Goal: Task Accomplishment & Management: Use online tool/utility

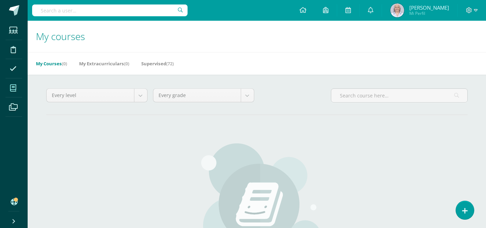
drag, startPoint x: 391, startPoint y: 14, endPoint x: 399, endPoint y: 36, distance: 23.6
click at [373, 14] on span at bounding box center [371, 11] width 6 height 8
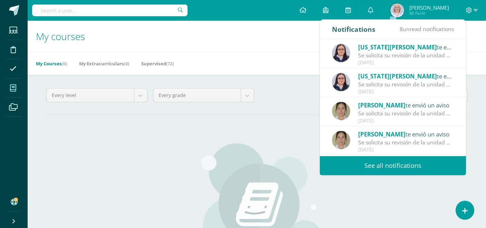
click at [392, 166] on link "See all notifications" at bounding box center [393, 165] width 146 height 19
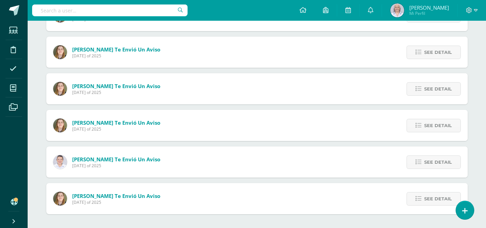
scroll to position [179, 0]
drag, startPoint x: 427, startPoint y: 201, endPoint x: 420, endPoint y: 203, distance: 7.0
click at [427, 201] on span "See detail" at bounding box center [438, 198] width 28 height 13
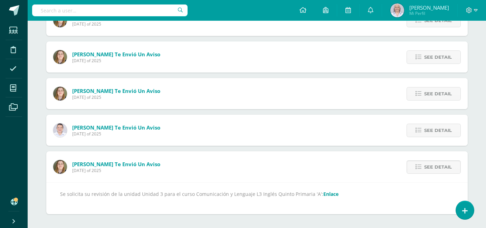
scroll to position [211, 0]
click at [433, 57] on span "See detail" at bounding box center [438, 57] width 28 height 13
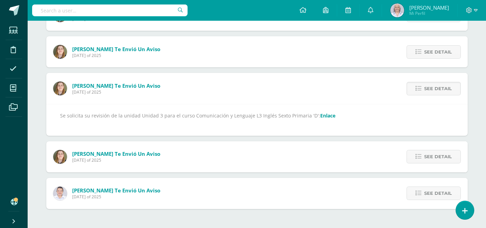
scroll to position [174, 0]
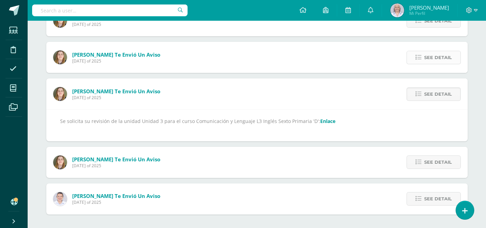
click at [426, 56] on span "See detail" at bounding box center [438, 57] width 28 height 13
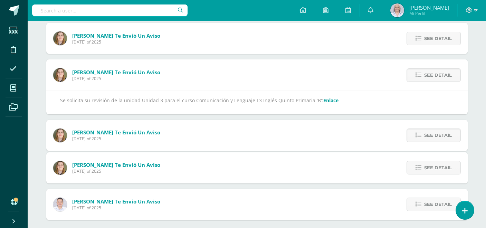
scroll to position [138, 0]
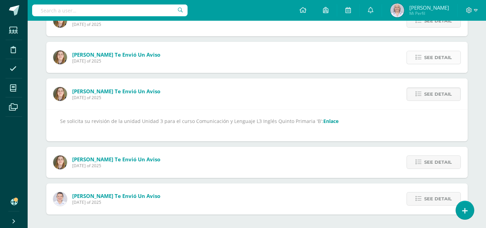
click at [428, 55] on span "See detail" at bounding box center [438, 57] width 28 height 13
drag, startPoint x: 426, startPoint y: 55, endPoint x: 410, endPoint y: 59, distance: 16.3
click at [426, 55] on span "See detail" at bounding box center [438, 57] width 28 height 13
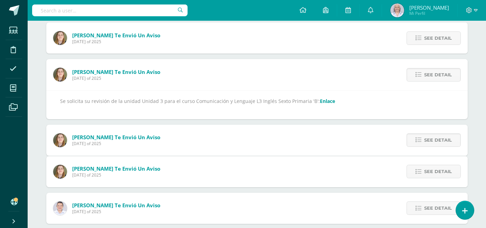
scroll to position [65, 0]
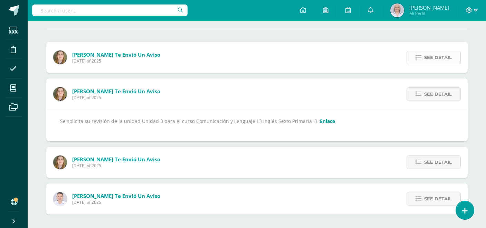
click at [422, 59] on link "See detail" at bounding box center [433, 57] width 54 height 13
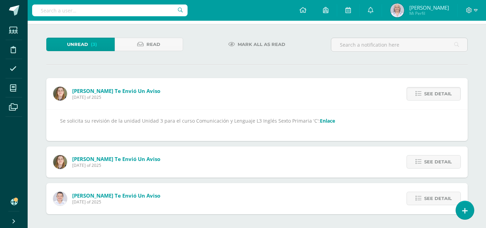
scroll to position [28, 0]
click at [428, 160] on span "See detail" at bounding box center [438, 162] width 28 height 13
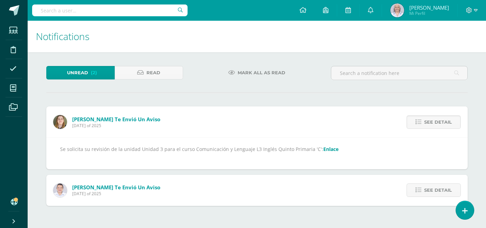
scroll to position [0, 0]
click at [430, 192] on span "See detail" at bounding box center [438, 190] width 28 height 13
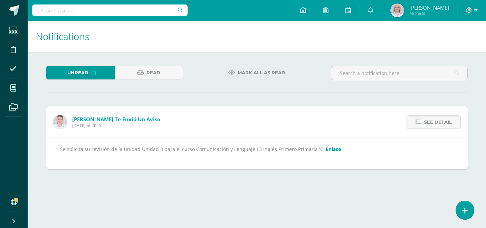
click at [325, 149] on link "Enlace" at bounding box center [332, 149] width 15 height 7
click at [12, 91] on icon at bounding box center [13, 88] width 6 height 7
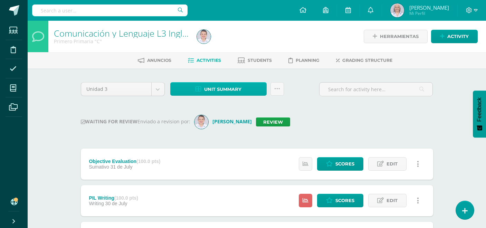
click at [213, 90] on span "Unit summary" at bounding box center [222, 89] width 37 height 13
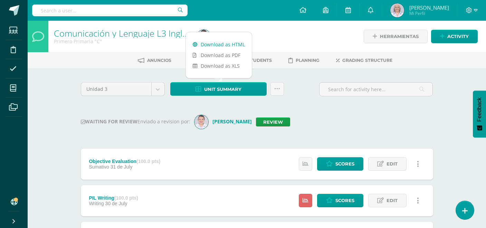
click at [208, 45] on link "Download as HTML" at bounding box center [219, 44] width 66 height 11
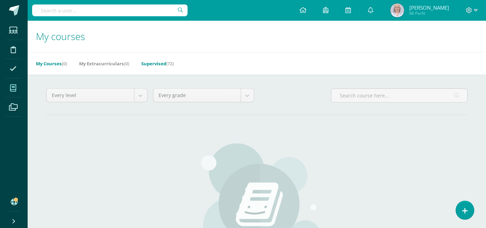
click at [159, 65] on link "Supervised (72)" at bounding box center [157, 63] width 32 height 11
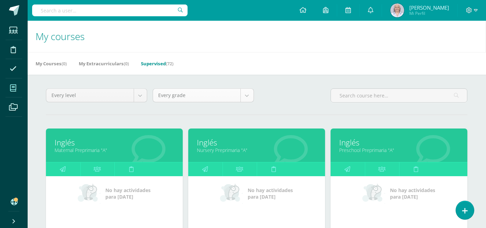
scroll to position [0, 0]
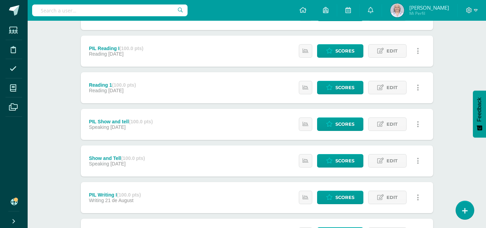
scroll to position [556, 0]
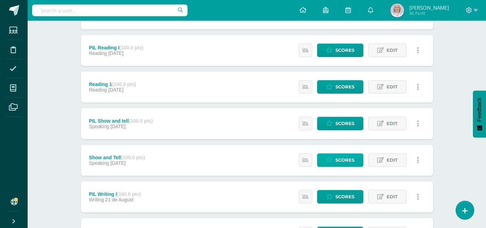
click at [343, 162] on span "Scores" at bounding box center [344, 160] width 19 height 13
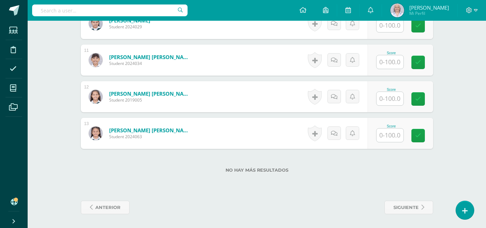
scroll to position [568, 0]
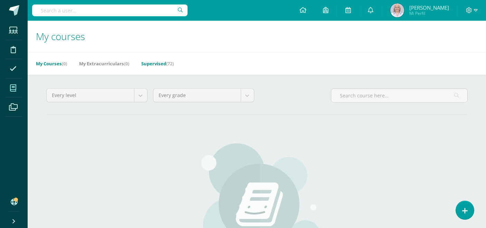
click at [154, 63] on link "Supervised (72)" at bounding box center [157, 63] width 32 height 11
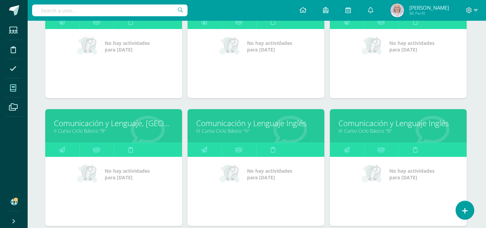
scroll to position [1299, 1]
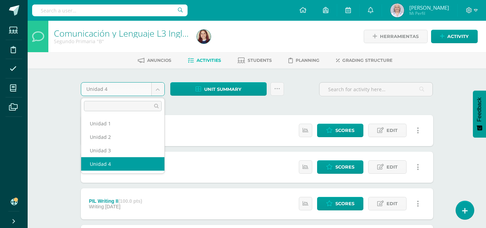
drag, startPoint x: 156, startPoint y: 94, endPoint x: 144, endPoint y: 106, distance: 17.1
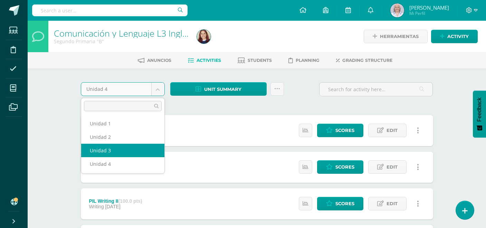
select select "Unidad 3"
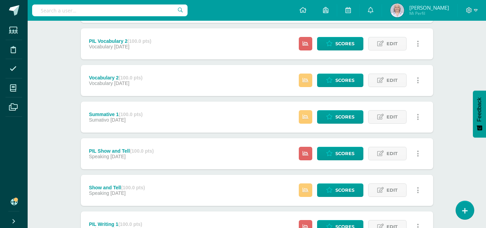
scroll to position [377, 0]
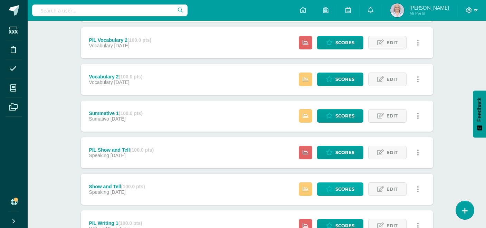
click at [341, 187] on span "Scores" at bounding box center [344, 189] width 19 height 13
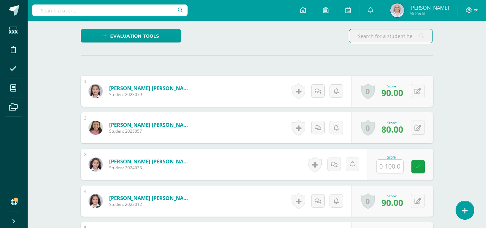
scroll to position [186, 0]
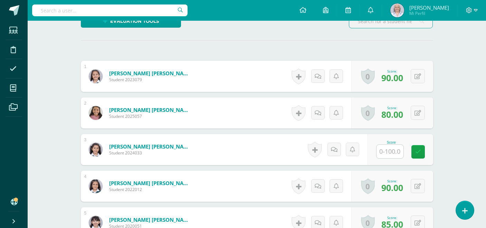
click at [387, 154] on input "text" at bounding box center [389, 151] width 27 height 13
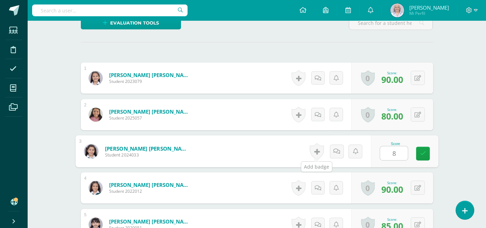
type input "85"
click at [420, 156] on icon at bounding box center [422, 153] width 6 height 6
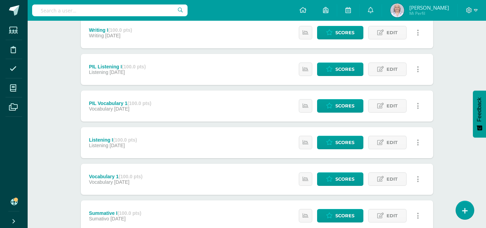
scroll to position [757, 0]
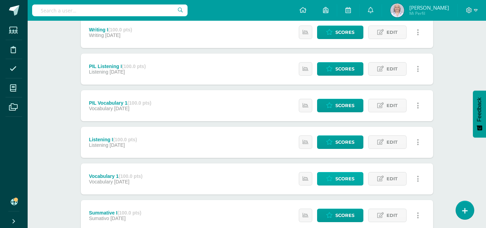
click at [337, 177] on span "Scores" at bounding box center [344, 178] width 19 height 13
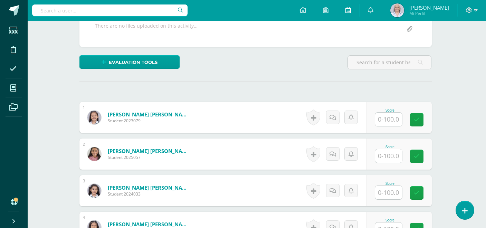
scroll to position [145, 1]
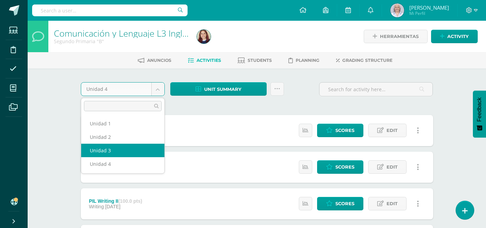
select select "Unidad 3"
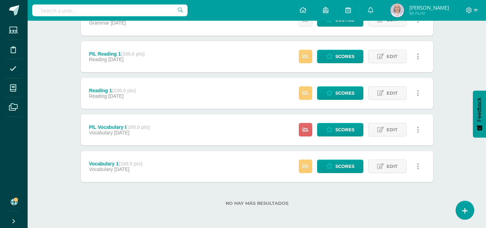
scroll to position [766, 0]
click at [341, 164] on span "Scores" at bounding box center [344, 166] width 19 height 13
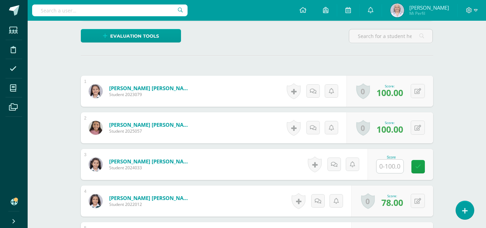
scroll to position [172, 0]
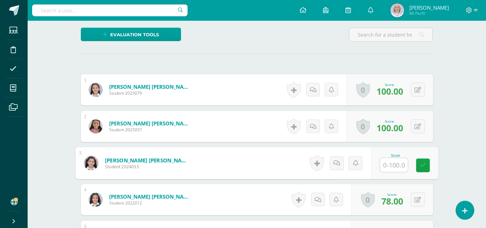
click at [392, 162] on input "text" at bounding box center [394, 165] width 28 height 14
type input "80"
click at [425, 168] on link at bounding box center [423, 165] width 14 height 14
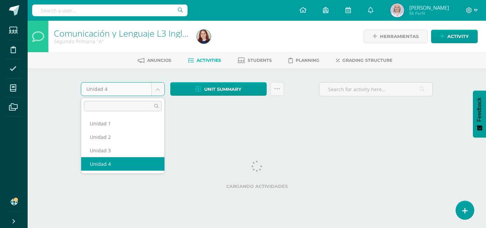
click at [157, 91] on body "Students Discipline Attendance My courses Archivos Soporte Help Reportar un pro…" at bounding box center [243, 64] width 486 height 129
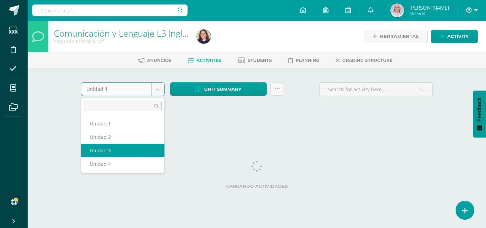
select select "Unidad 3"
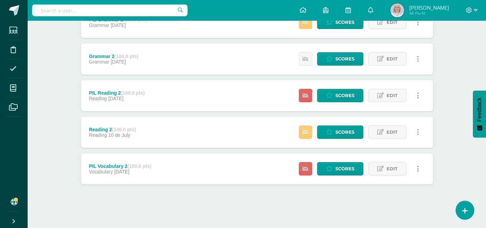
scroll to position [324, 0]
click at [344, 133] on span "Scores" at bounding box center [344, 132] width 19 height 13
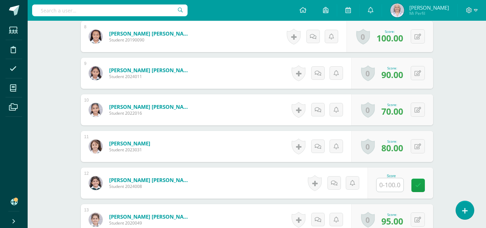
scroll to position [483, 0]
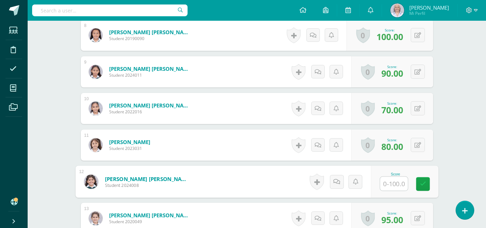
click at [390, 182] on input "text" at bounding box center [394, 184] width 28 height 14
type input "80"
click at [421, 186] on icon at bounding box center [422, 184] width 6 height 6
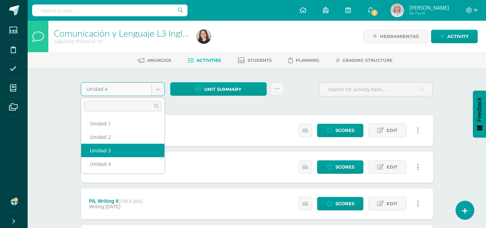
select select "Unidad 3"
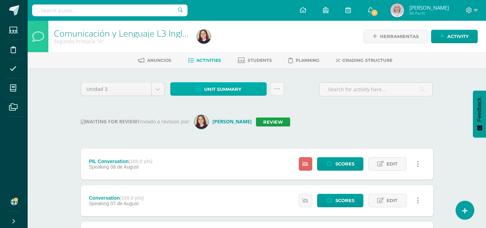
click at [228, 87] on span "Unit summary" at bounding box center [222, 89] width 37 height 13
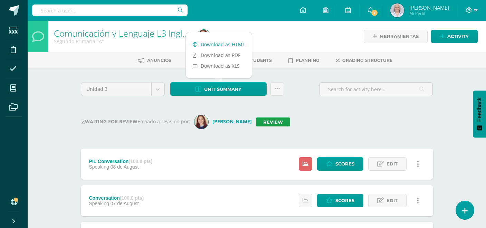
click at [221, 44] on link "Download as HTML" at bounding box center [219, 44] width 66 height 11
click at [272, 120] on link "Review" at bounding box center [273, 121] width 34 height 9
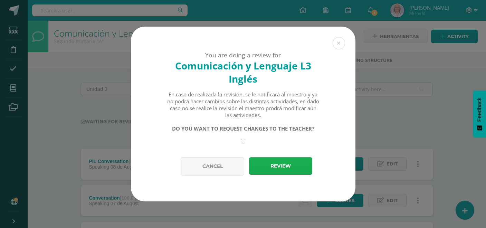
click at [274, 168] on button "Review" at bounding box center [280, 166] width 63 height 18
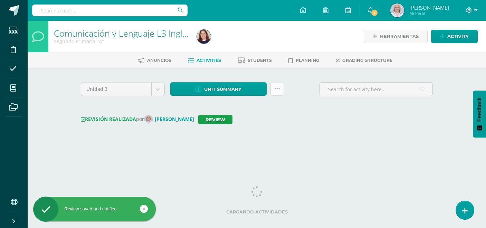
click at [276, 93] on link at bounding box center [276, 88] width 13 height 13
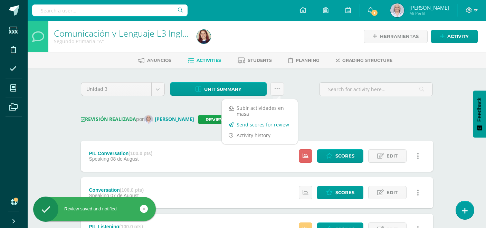
click at [273, 124] on link "Send scores for review" at bounding box center [260, 124] width 76 height 11
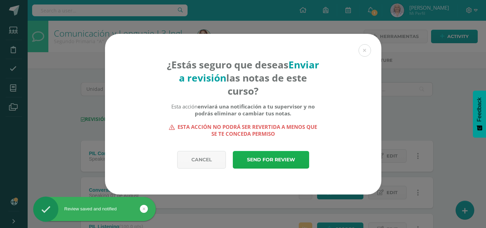
click at [274, 157] on link "Send for review" at bounding box center [271, 160] width 76 height 18
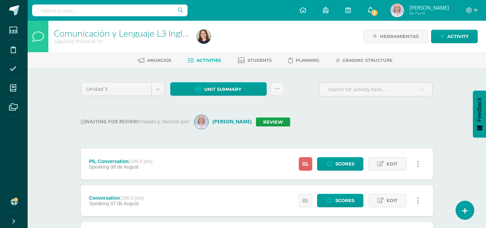
click at [378, 12] on span "1" at bounding box center [374, 13] width 8 height 8
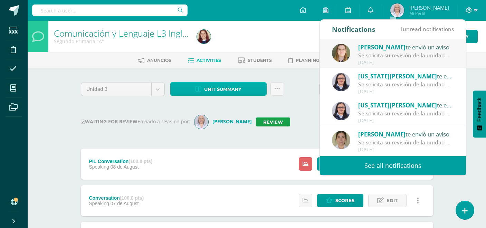
click at [233, 92] on span "Unit summary" at bounding box center [222, 89] width 37 height 13
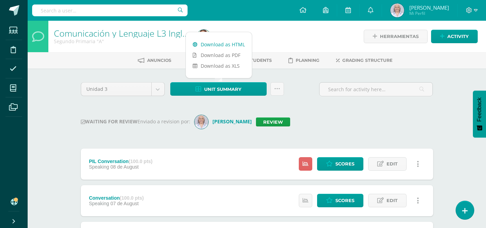
click at [226, 42] on link "Download as HTML" at bounding box center [219, 44] width 66 height 11
click at [284, 119] on link "Review" at bounding box center [273, 121] width 34 height 9
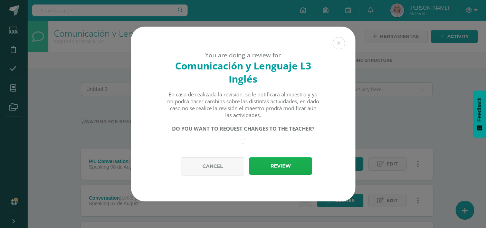
click at [278, 165] on button "Review" at bounding box center [280, 166] width 63 height 18
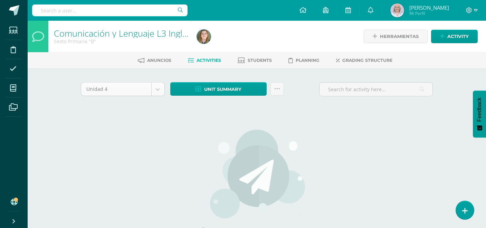
click at [158, 94] on body "Students Discipline Attendance My courses Archivos Soporte Help Reportar un pro…" at bounding box center [243, 148] width 486 height 296
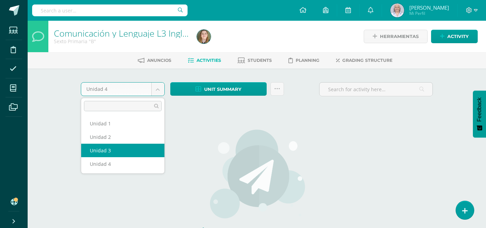
select select "Unidad 3"
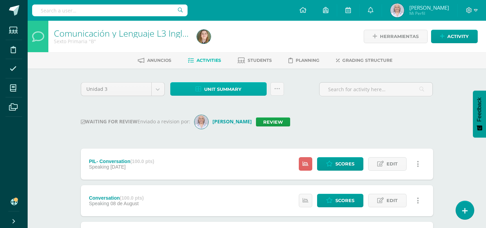
click at [227, 91] on span "Unit summary" at bounding box center [222, 89] width 37 height 13
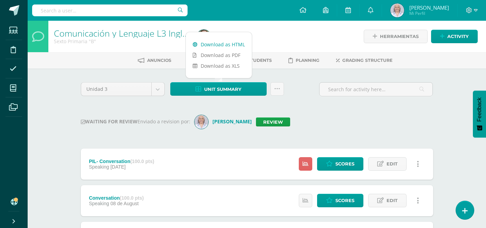
click at [215, 44] on link "Download as HTML" at bounding box center [219, 44] width 66 height 11
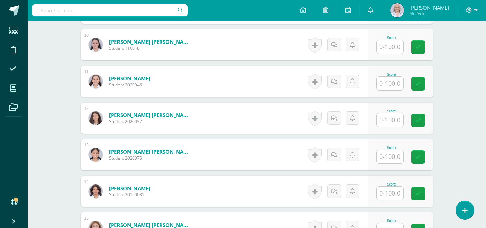
scroll to position [548, 0]
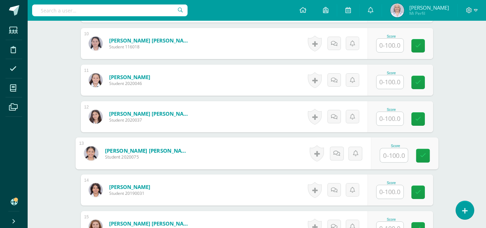
click at [391, 156] on input "text" at bounding box center [394, 155] width 28 height 14
type input "100"
click at [425, 158] on icon at bounding box center [422, 156] width 6 height 6
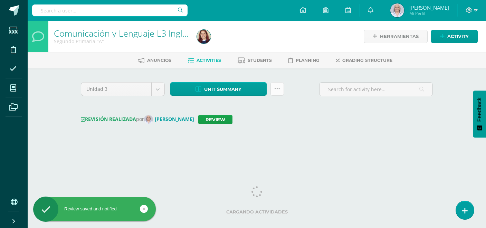
click at [276, 92] on link at bounding box center [276, 88] width 13 height 13
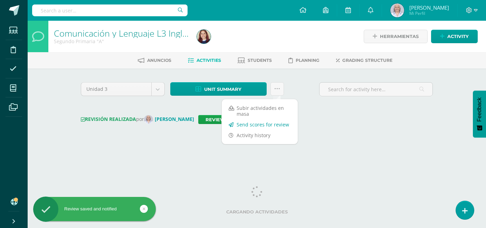
click at [264, 127] on link "Send scores for review" at bounding box center [260, 124] width 76 height 11
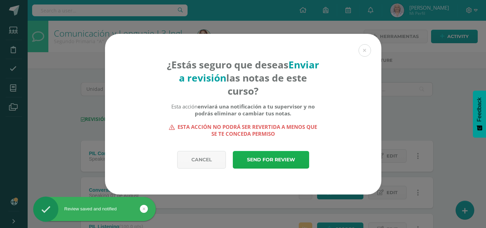
click at [258, 160] on link "Send for review" at bounding box center [271, 160] width 76 height 18
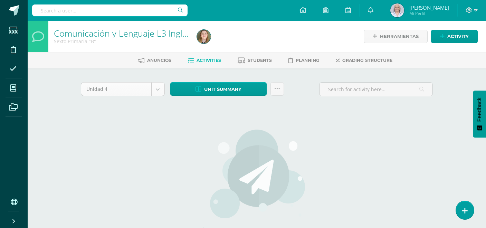
click at [153, 95] on body "Students Discipline Attendance My courses Archivos Soporte Help Reportar un pro…" at bounding box center [243, 148] width 486 height 296
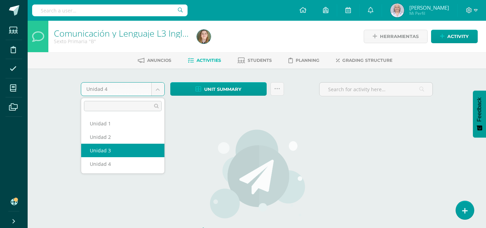
drag, startPoint x: 105, startPoint y: 149, endPoint x: 98, endPoint y: 142, distance: 10.7
select select "Unidad 3"
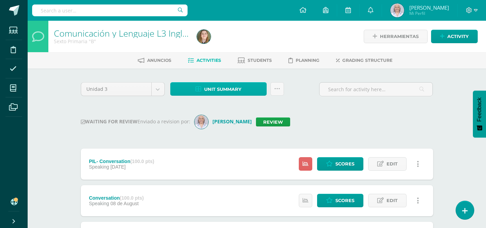
click at [229, 89] on span "Unit summary" at bounding box center [222, 89] width 37 height 13
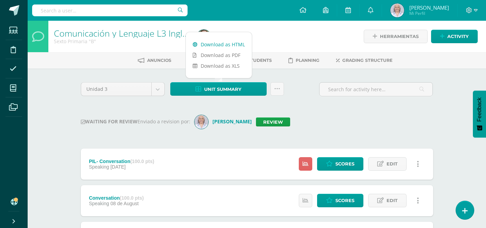
click at [224, 45] on link "Download as HTML" at bounding box center [219, 44] width 66 height 11
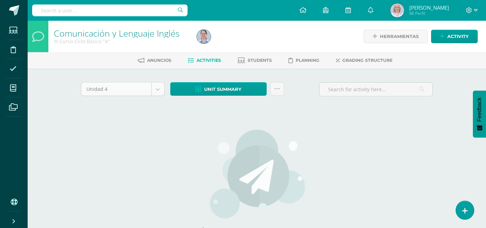
click at [157, 93] on body "Students Discipline Attendance My courses Archivos Soporte Help Reportar un pro…" at bounding box center [243, 148] width 486 height 296
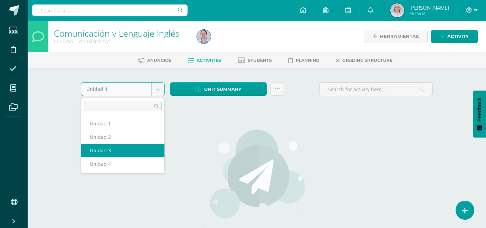
select select "Unidad 3"
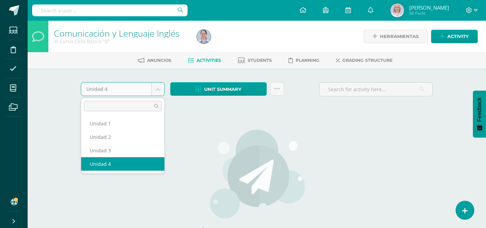
drag, startPoint x: 160, startPoint y: 91, endPoint x: 150, endPoint y: 107, distance: 18.8
click at [159, 91] on body "Students Discipline Attendance My courses Archivos Soporte Help Reportar un pro…" at bounding box center [243, 148] width 486 height 296
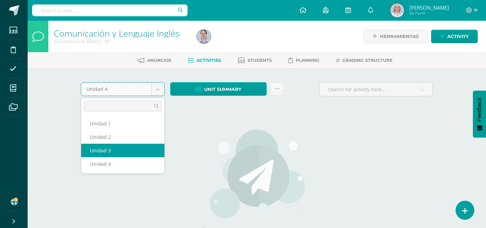
select select "Unidad 3"
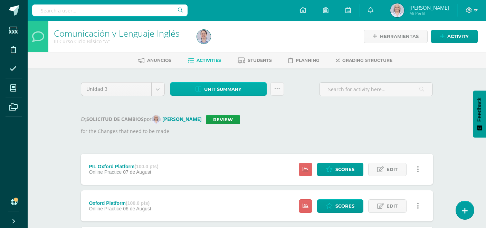
click at [212, 93] on span "Unit summary" at bounding box center [222, 89] width 37 height 13
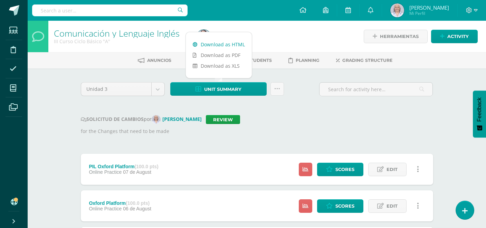
click at [215, 44] on link "Download as HTML" at bounding box center [219, 44] width 66 height 11
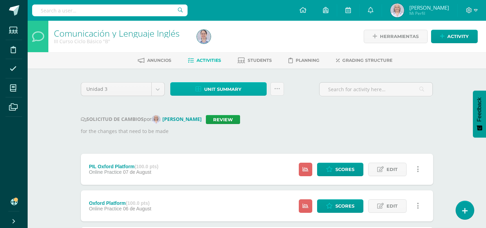
click at [217, 88] on span "Unit summary" at bounding box center [222, 89] width 37 height 13
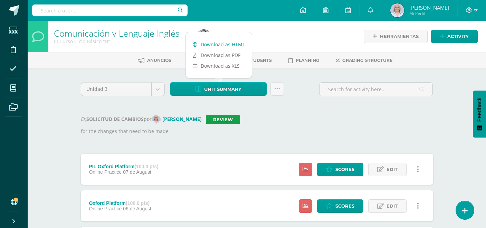
click at [222, 42] on link "Download as HTML" at bounding box center [219, 44] width 66 height 11
